Goal: Information Seeking & Learning: Learn about a topic

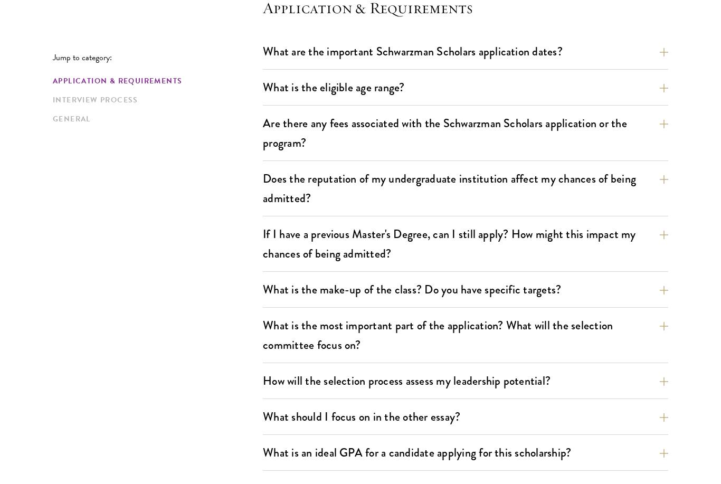
scroll to position [319, 0]
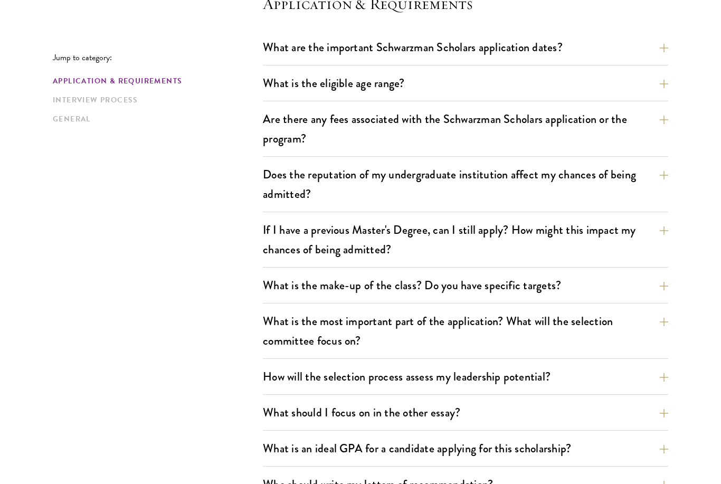
click at [640, 135] on button "Are there any fees associated with the Schwarzman Scholars application or the p…" at bounding box center [474, 128] width 406 height 43
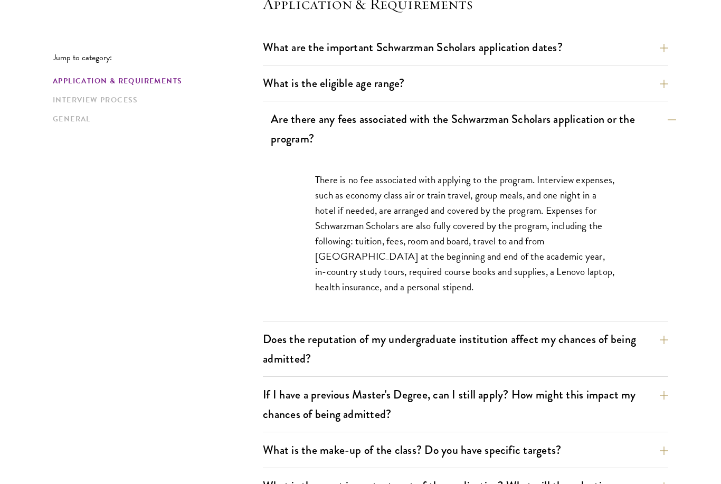
click at [664, 122] on button "Are there any fees associated with the Schwarzman Scholars application or the p…" at bounding box center [474, 128] width 406 height 43
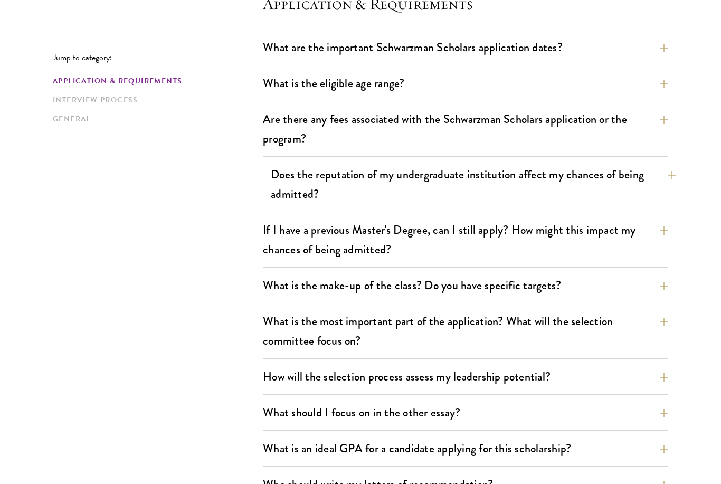
click at [634, 181] on button "Does the reputation of my undergraduate institution affect my chances of being …" at bounding box center [474, 184] width 406 height 43
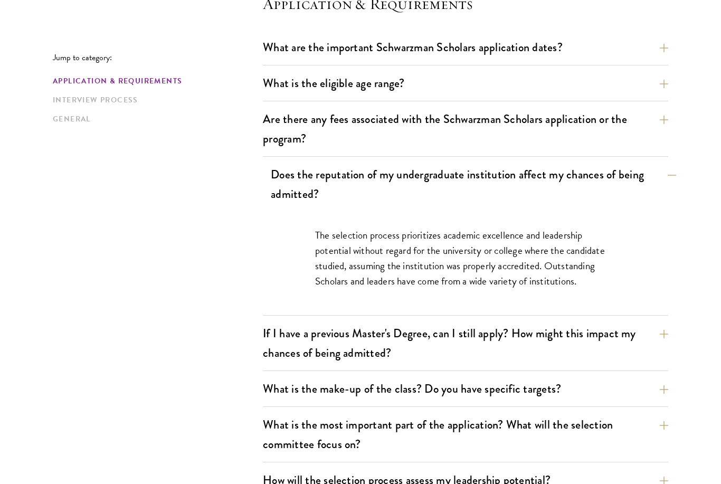
click at [640, 174] on button "Does the reputation of my undergraduate institution affect my chances of being …" at bounding box center [474, 184] width 406 height 43
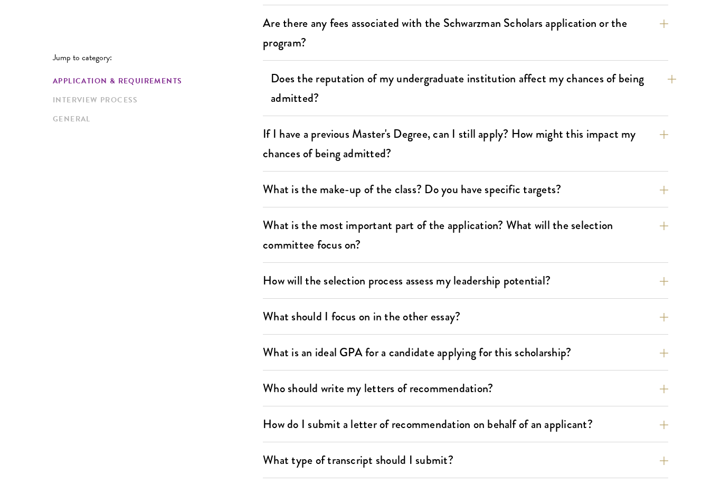
scroll to position [429, 0]
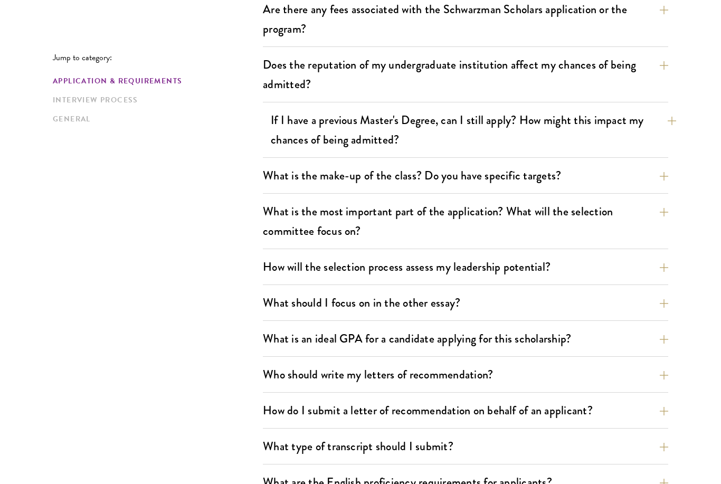
click at [654, 139] on button "If I have a previous Master's Degree, can I still apply? How might this impact …" at bounding box center [474, 129] width 406 height 43
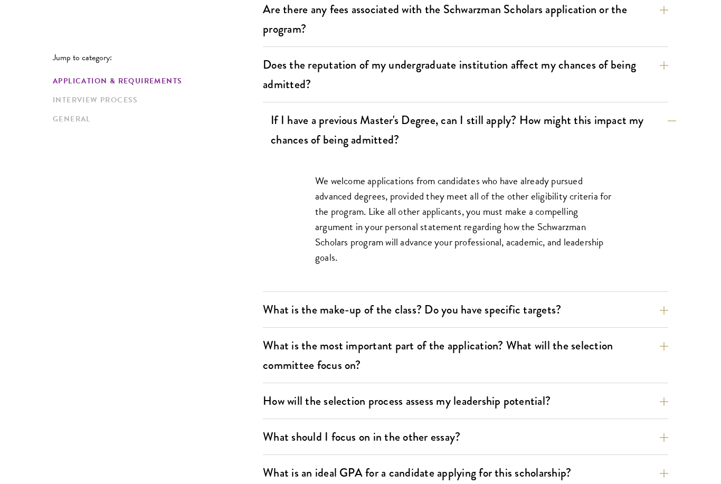
click at [653, 141] on button "If I have a previous Master's Degree, can I still apply? How might this impact …" at bounding box center [474, 129] width 406 height 43
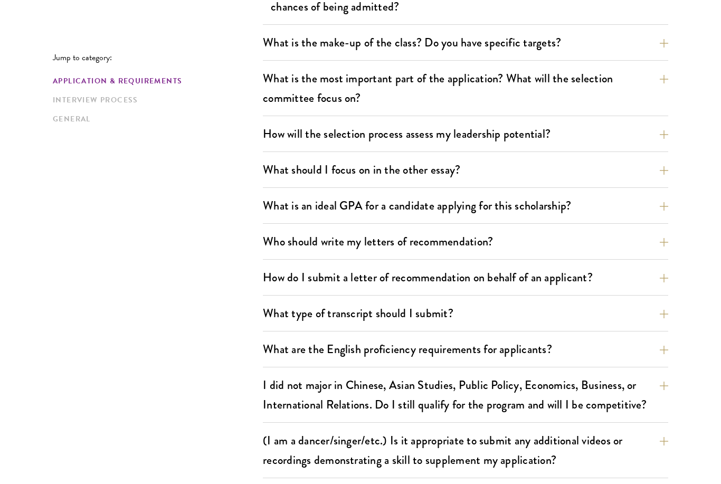
scroll to position [565, 0]
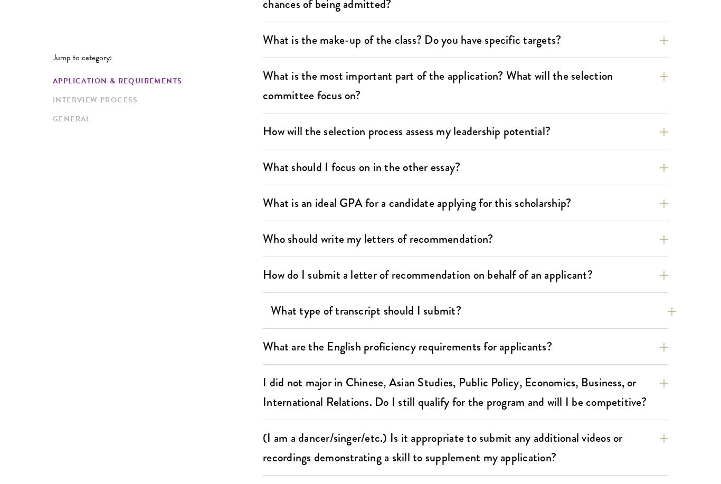
click at [631, 315] on button "What type of transcript should I submit?" at bounding box center [474, 311] width 406 height 24
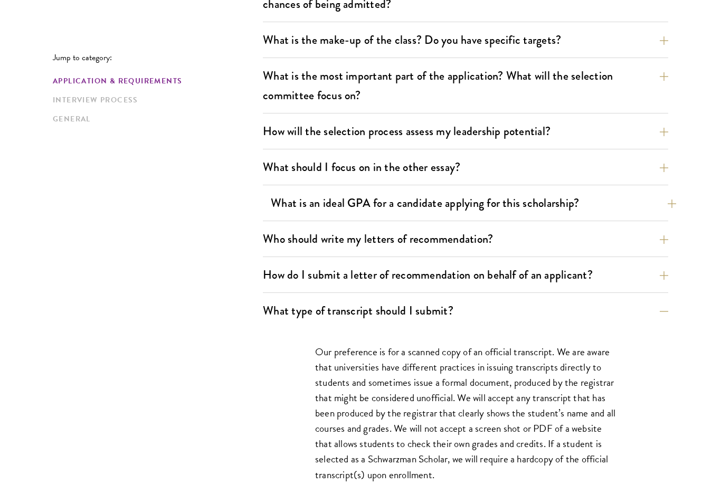
click at [634, 203] on button "What is an ideal GPA for a candidate applying for this scholarship?" at bounding box center [474, 203] width 406 height 24
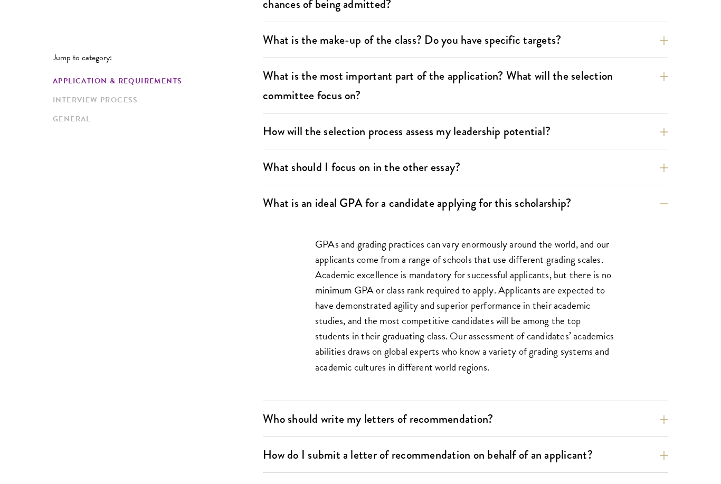
click at [656, 188] on div "What are the important Schwarzman Scholars application dates? Applicants who ho…" at bounding box center [466, 306] width 406 height 1032
click at [641, 192] on button "What is an ideal GPA for a candidate applying for this scholarship?" at bounding box center [474, 203] width 406 height 24
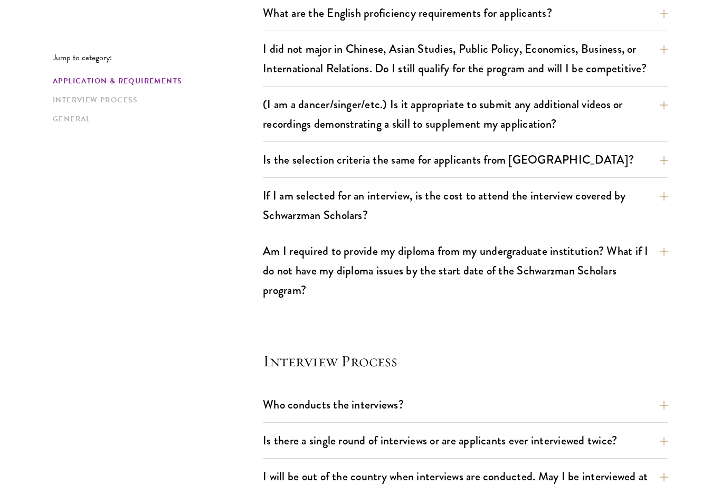
scroll to position [913, 0]
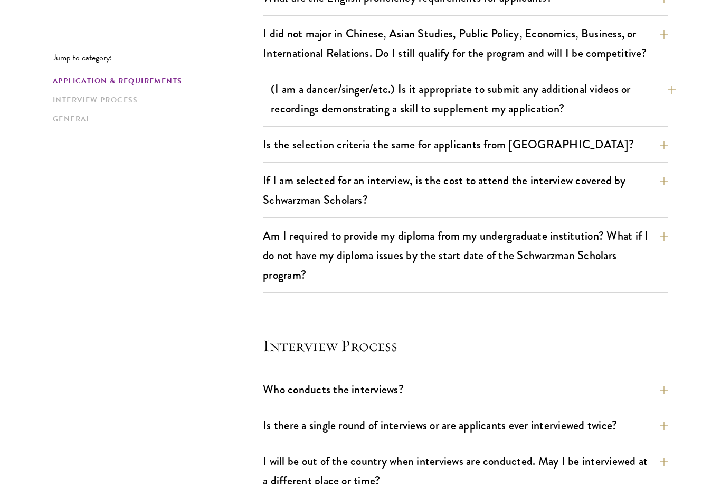
click at [663, 119] on button "(I am a dancer/singer/etc.) Is it appropriate to submit any additional videos o…" at bounding box center [474, 99] width 406 height 43
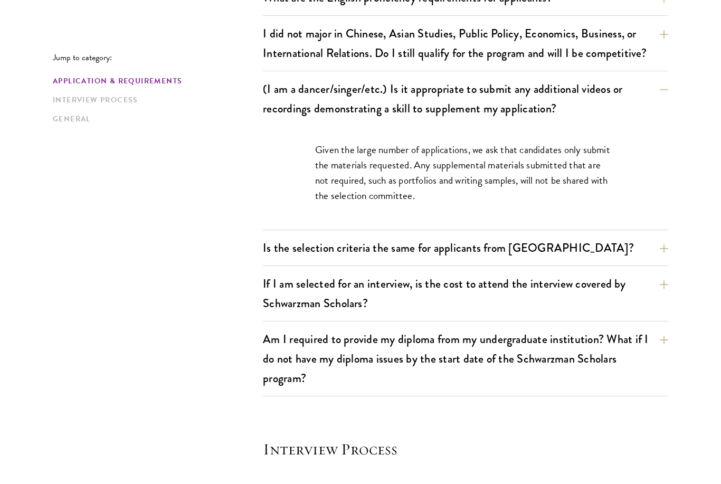
click at [652, 130] on div "Given the large number of applications, we ask that candidates only submit the …" at bounding box center [466, 177] width 406 height 103
click at [643, 100] on button "(I am a dancer/singer/etc.) Is it appropriate to submit any additional videos o…" at bounding box center [474, 98] width 406 height 43
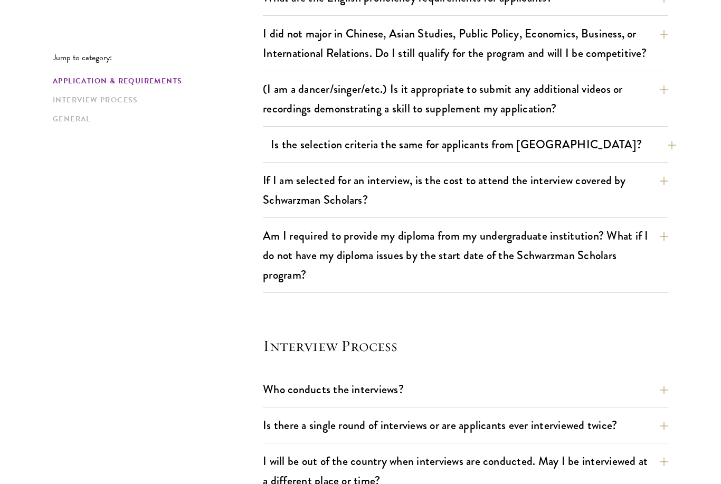
click at [655, 151] on button "Is the selection criteria the same for applicants from [GEOGRAPHIC_DATA]?" at bounding box center [474, 145] width 406 height 24
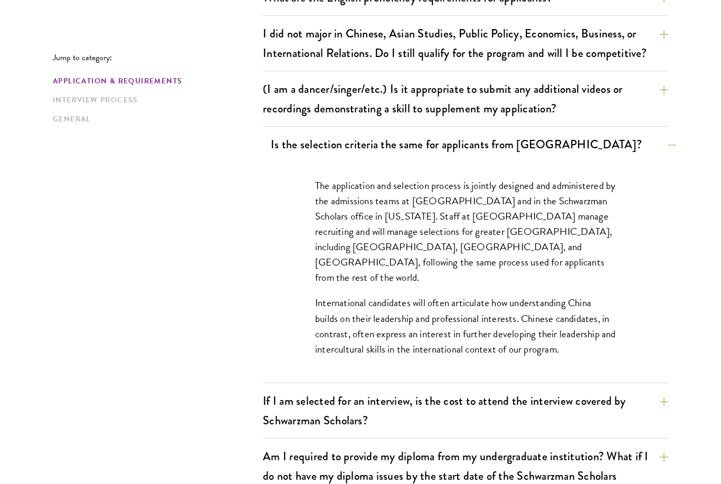
click at [658, 152] on button "Is the selection criteria the same for applicants from [GEOGRAPHIC_DATA]?" at bounding box center [474, 145] width 406 height 24
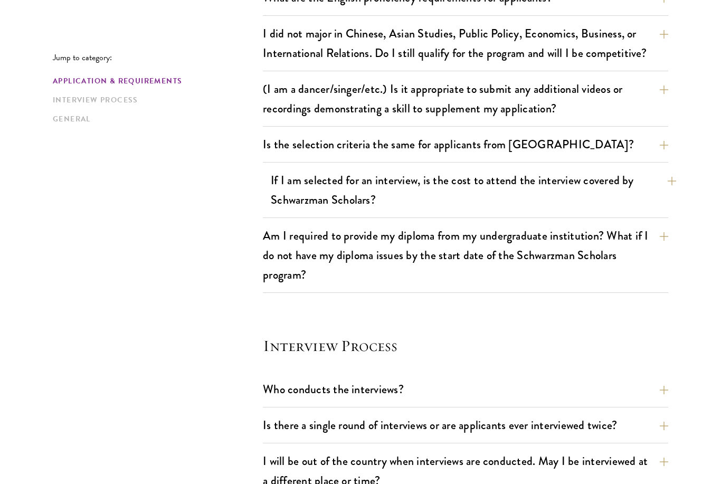
click at [647, 195] on button "If I am selected for an interview, is the cost to attend the interview covered …" at bounding box center [474, 189] width 406 height 43
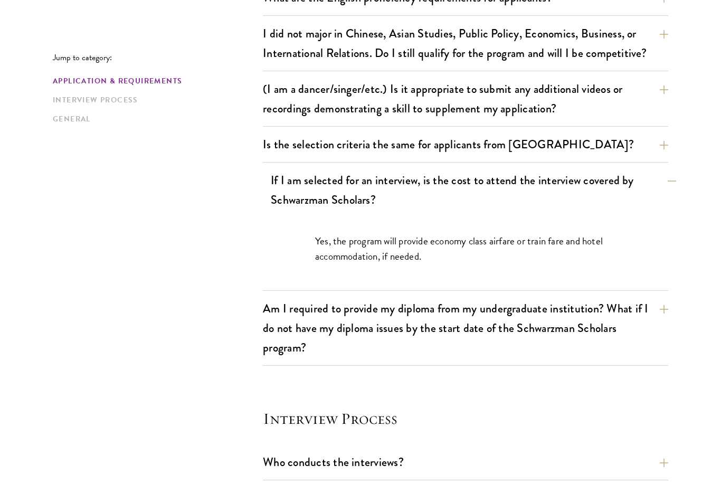
click at [644, 182] on button "If I am selected for an interview, is the cost to attend the interview covered …" at bounding box center [474, 189] width 406 height 43
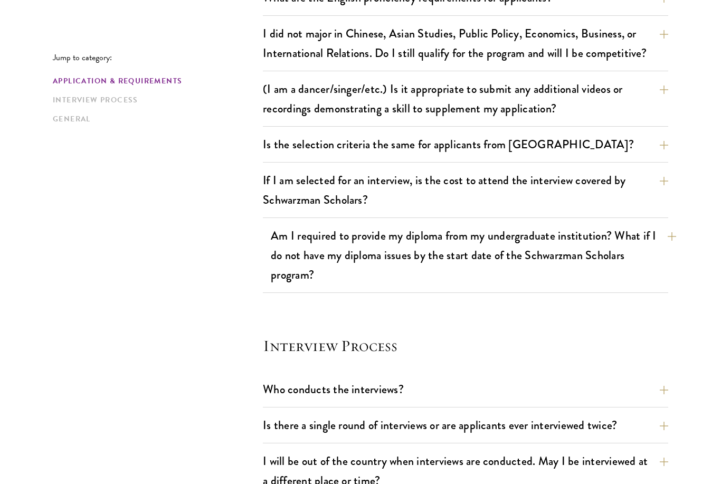
click at [610, 251] on button "Am I required to provide my diploma from my undergraduate institution? What if …" at bounding box center [474, 255] width 406 height 63
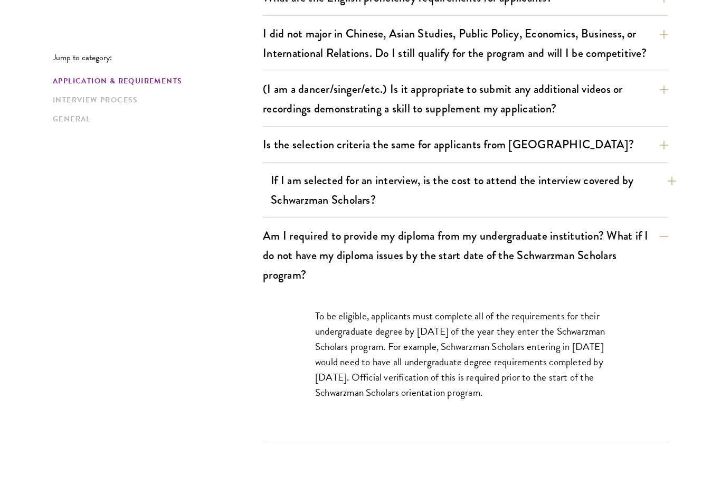
click at [627, 188] on button "If I am selected for an interview, is the cost to attend the interview covered …" at bounding box center [474, 189] width 406 height 43
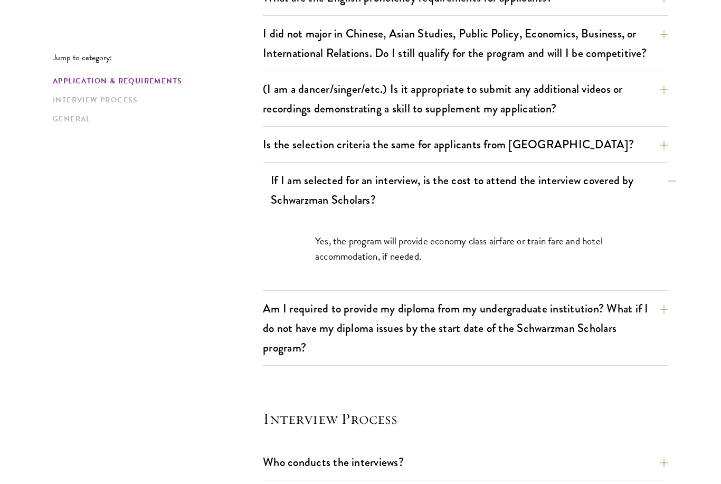
click at [642, 174] on button "If I am selected for an interview, is the cost to attend the interview covered …" at bounding box center [474, 189] width 406 height 43
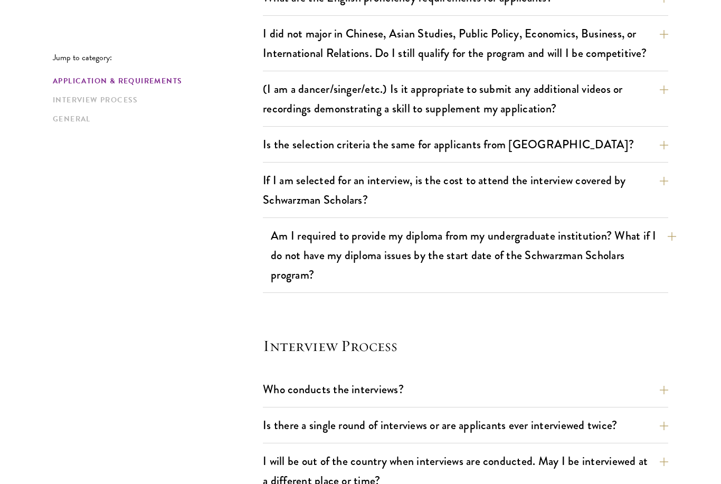
click at [609, 233] on button "Am I required to provide my diploma from my undergraduate institution? What if …" at bounding box center [474, 255] width 406 height 63
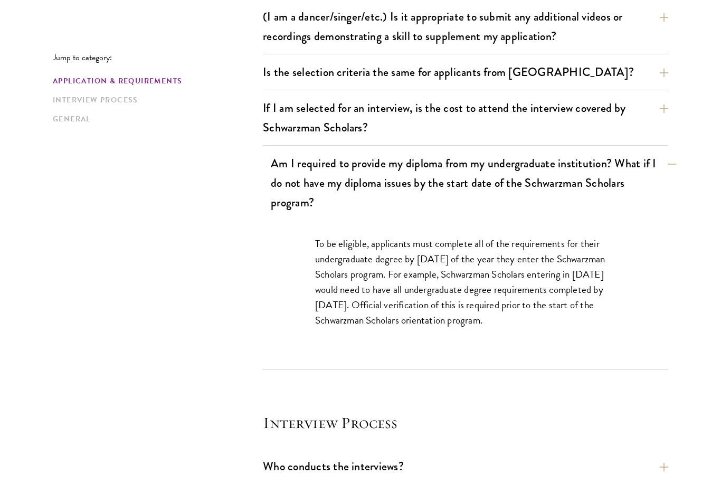
scroll to position [988, 0]
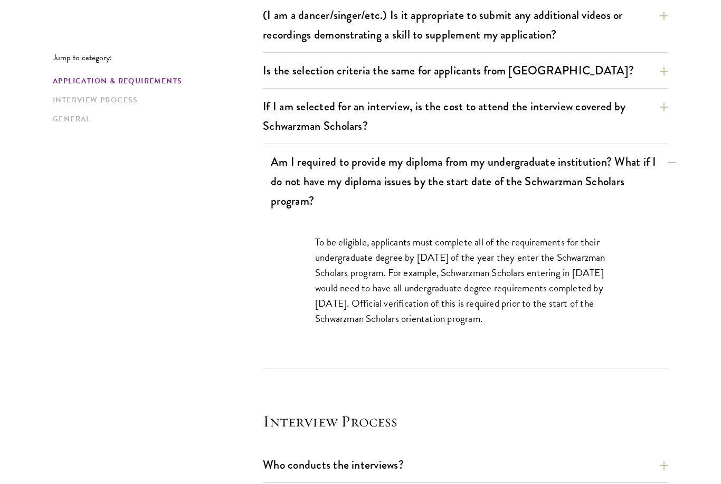
click at [646, 176] on button "Am I required to provide my diploma from my undergraduate institution? What if …" at bounding box center [474, 181] width 406 height 63
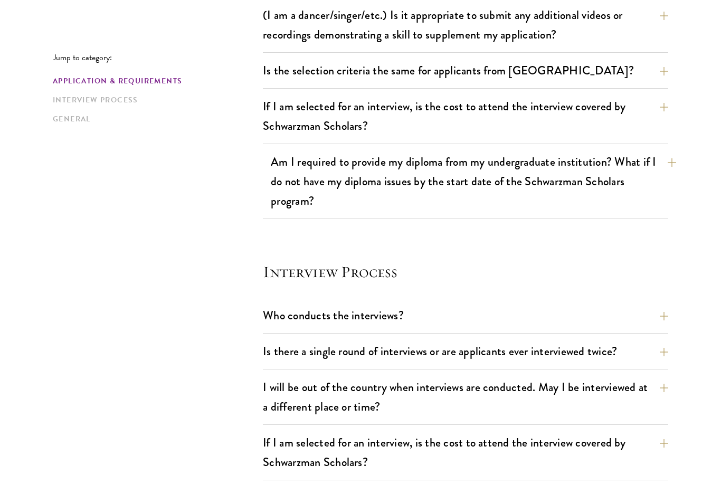
click at [643, 180] on button "Am I required to provide my diploma from my undergraduate institution? What if …" at bounding box center [474, 181] width 406 height 63
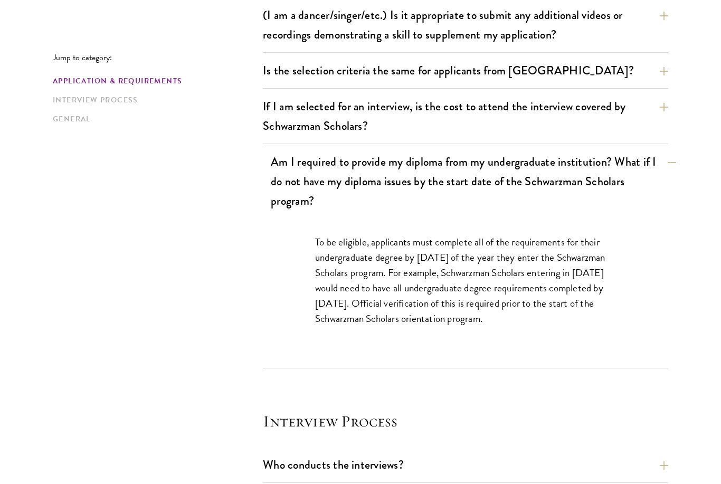
click at [638, 188] on button "Am I required to provide my diploma from my undergraduate institution? What if …" at bounding box center [474, 181] width 406 height 63
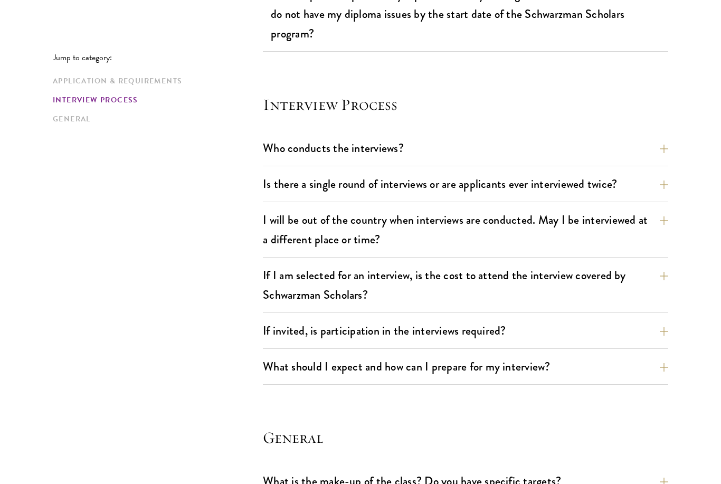
scroll to position [1174, 0]
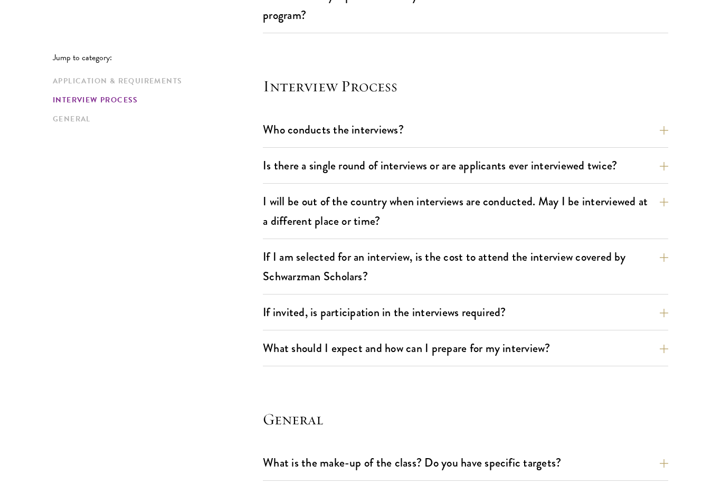
click at [664, 147] on div "Who conducts the interviews? Interview panelists are distinguished senior figur…" at bounding box center [466, 133] width 406 height 30
click at [660, 140] on button "Who conducts the interviews?" at bounding box center [474, 130] width 406 height 24
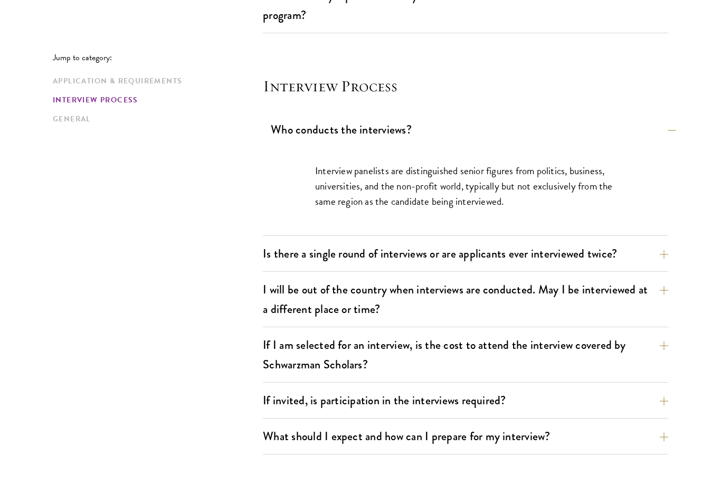
click at [666, 140] on button "Who conducts the interviews?" at bounding box center [474, 130] width 406 height 24
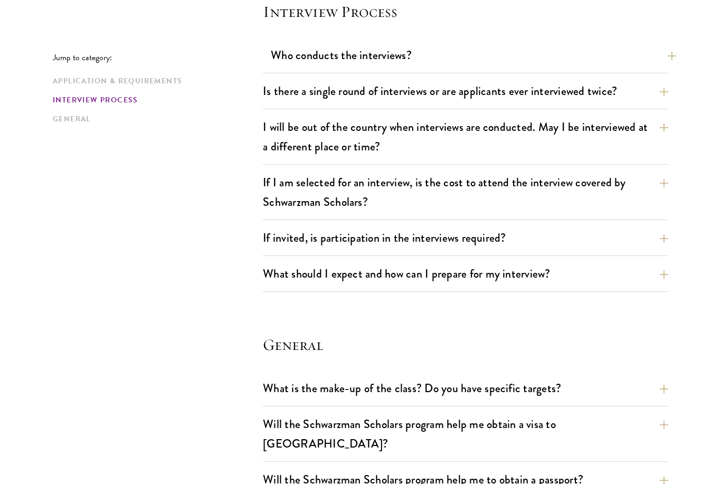
scroll to position [1255, 0]
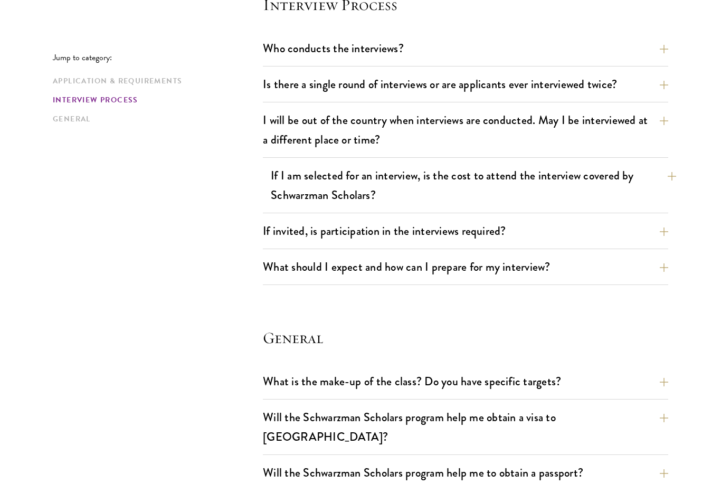
click at [658, 184] on button "If I am selected for an interview, is the cost to attend the interview covered …" at bounding box center [474, 185] width 406 height 43
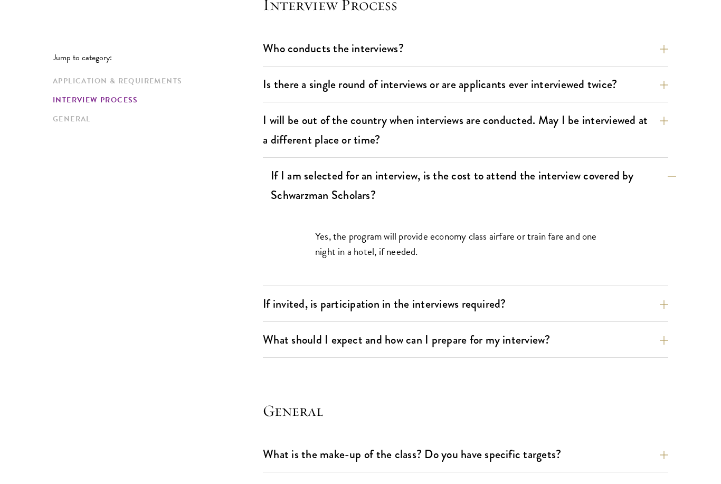
click at [646, 182] on button "If I am selected for an interview, is the cost to attend the interview covered …" at bounding box center [474, 185] width 406 height 43
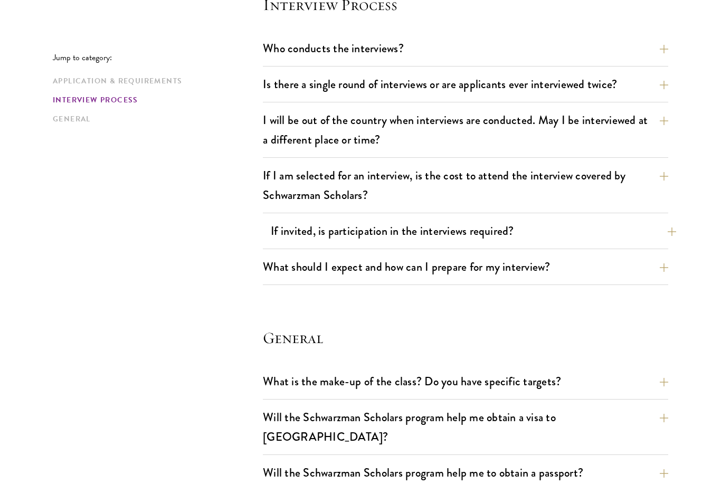
click at [622, 241] on button "If invited, is participation in the interviews required?" at bounding box center [474, 231] width 406 height 24
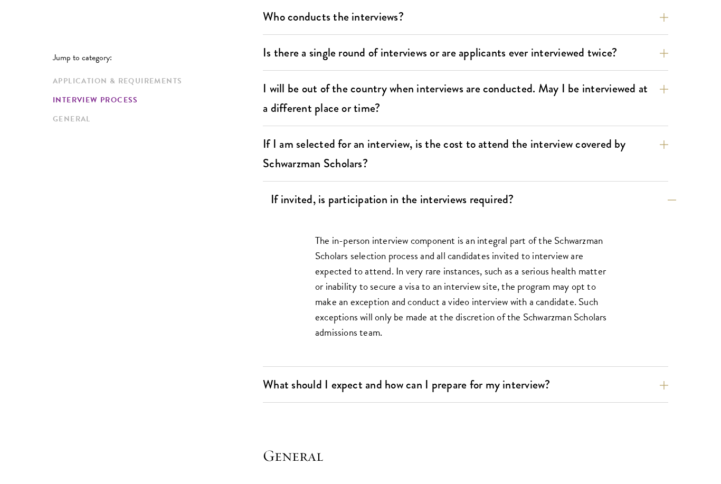
scroll to position [1307, 0]
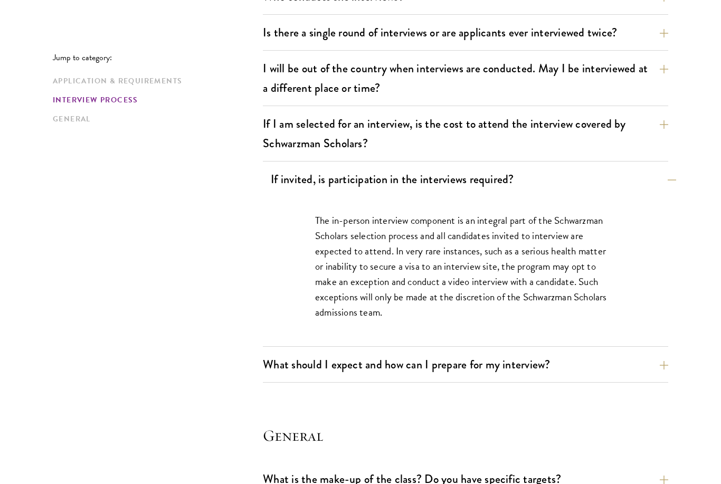
click at [649, 186] on button "If invited, is participation in the interviews required?" at bounding box center [474, 179] width 406 height 24
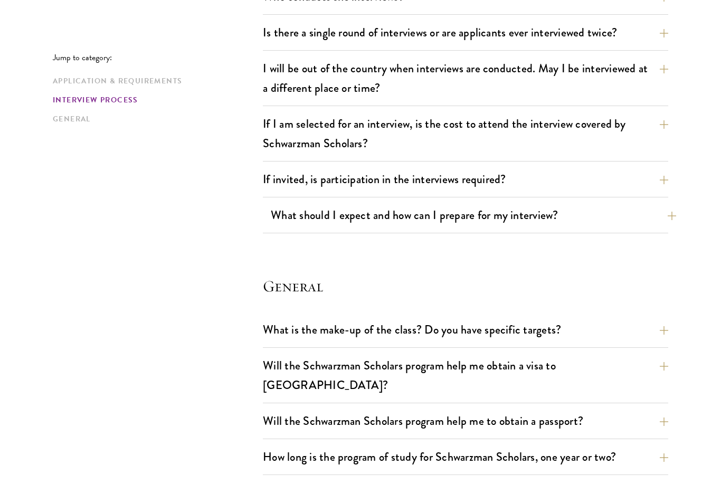
click at [634, 217] on button "What should I expect and how can I prepare for my interview?" at bounding box center [474, 215] width 406 height 24
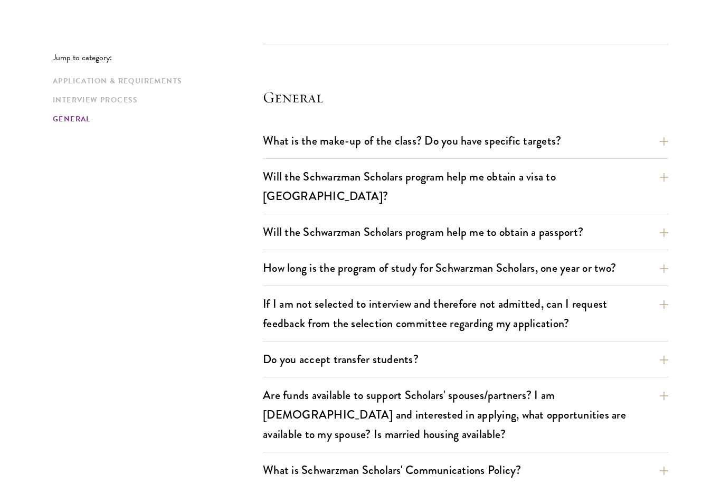
scroll to position [2178, 0]
click at [623, 176] on button "Will the Schwarzman Scholars program help me obtain a visa to [GEOGRAPHIC_DATA]?" at bounding box center [474, 186] width 406 height 43
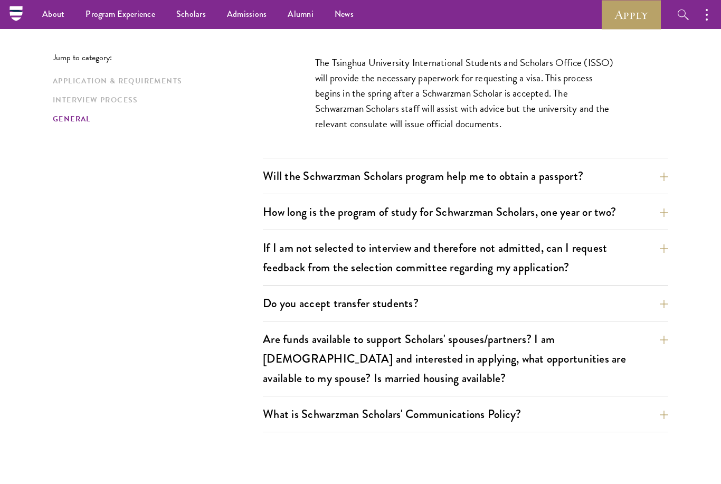
scroll to position [1667, 0]
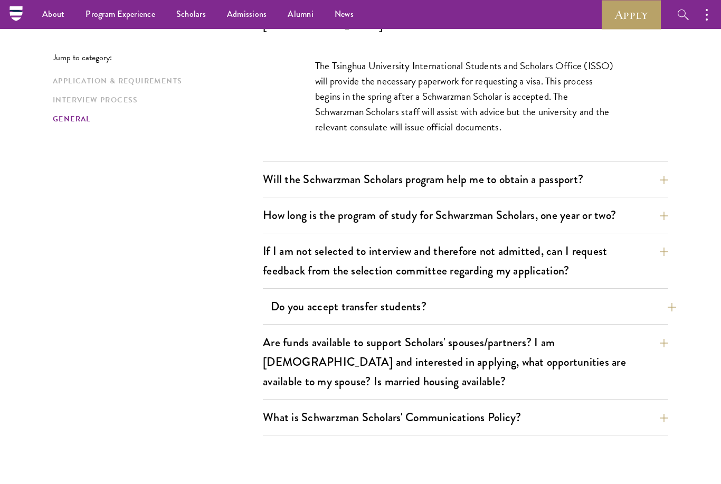
click at [665, 295] on button "Do you accept transfer students?" at bounding box center [474, 307] width 406 height 24
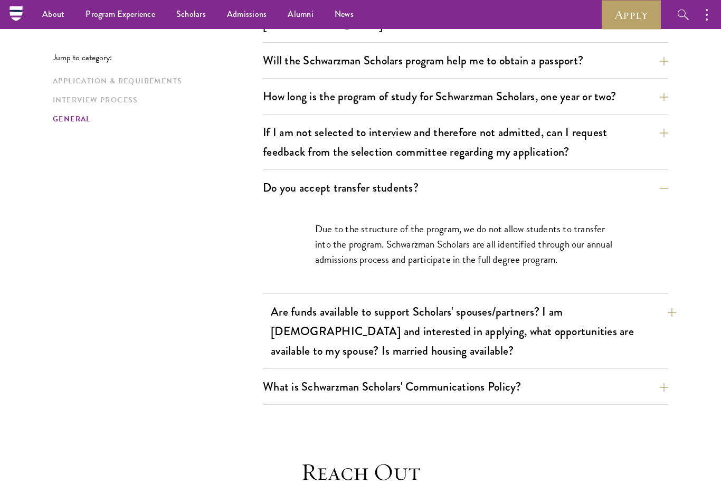
click at [668, 300] on button "Are funds available to support Scholars' spouses/partners? I am [DEMOGRAPHIC_DA…" at bounding box center [474, 331] width 406 height 63
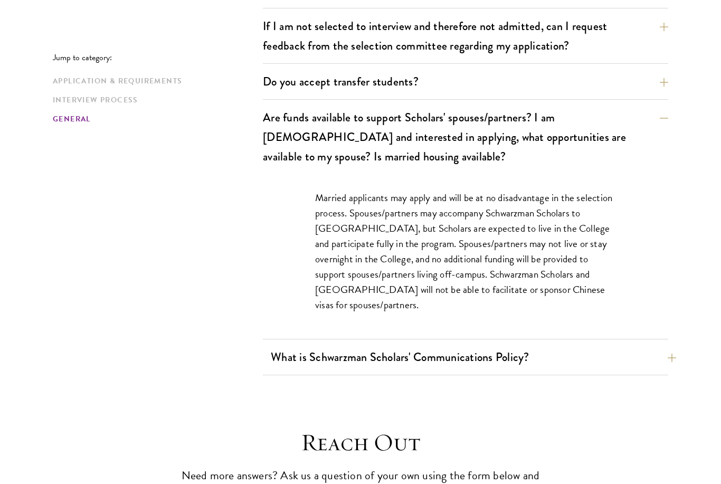
click at [664, 346] on button "What is Schwarzman Scholars' Communications Policy?" at bounding box center [474, 358] width 406 height 24
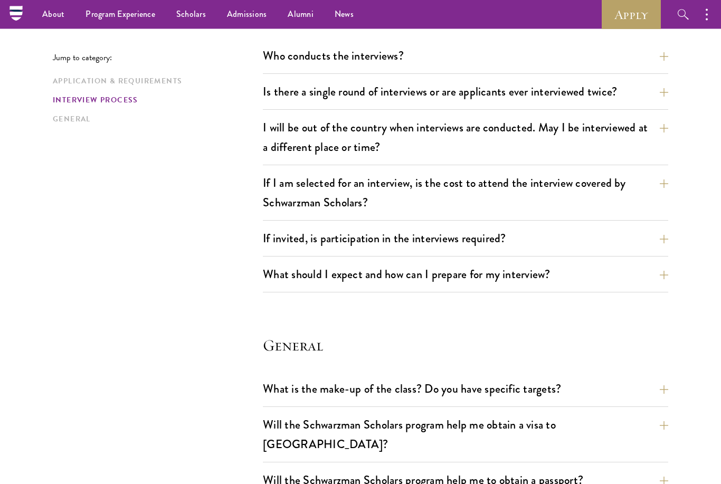
scroll to position [1248, 0]
